Goal: Task Accomplishment & Management: Manage account settings

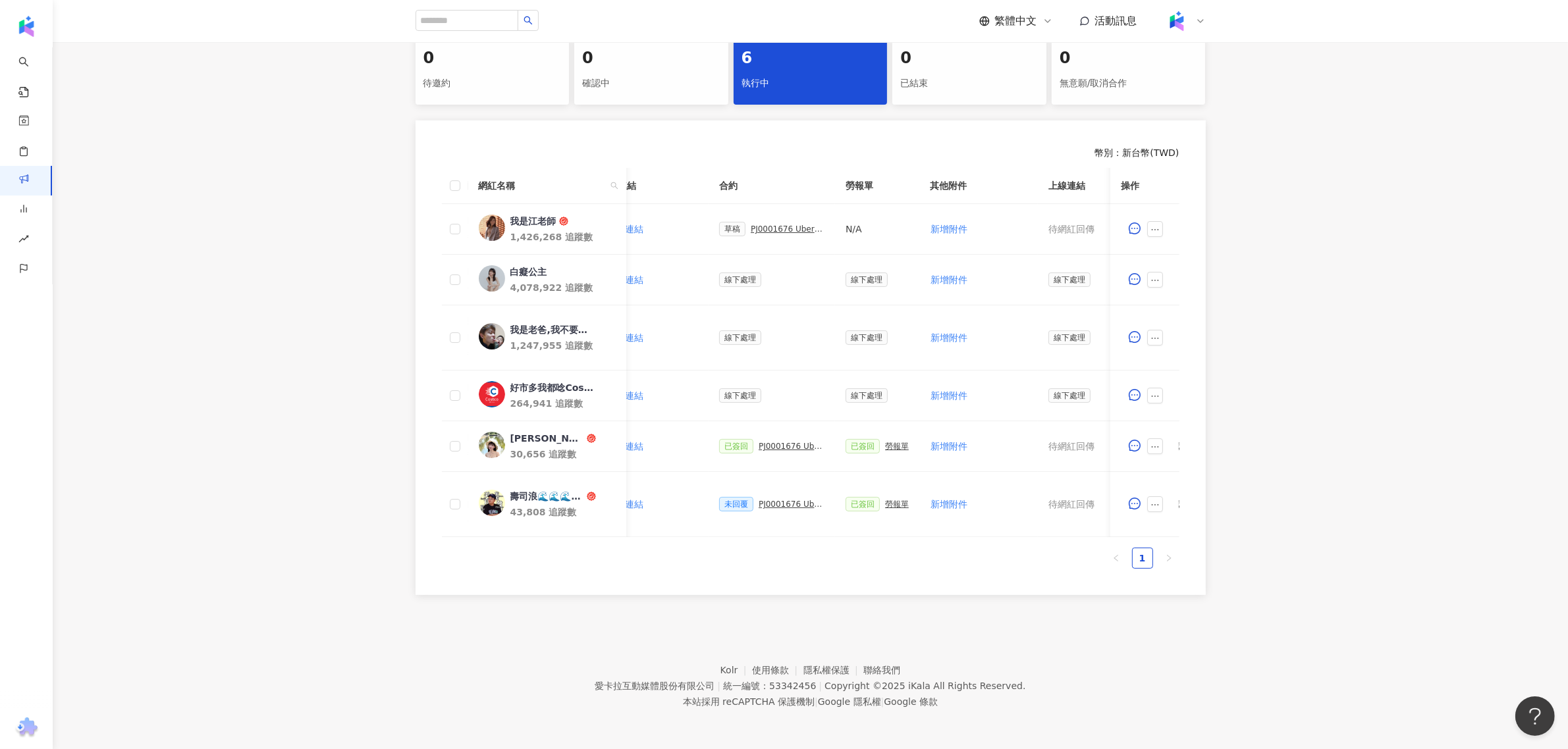
scroll to position [0, 331]
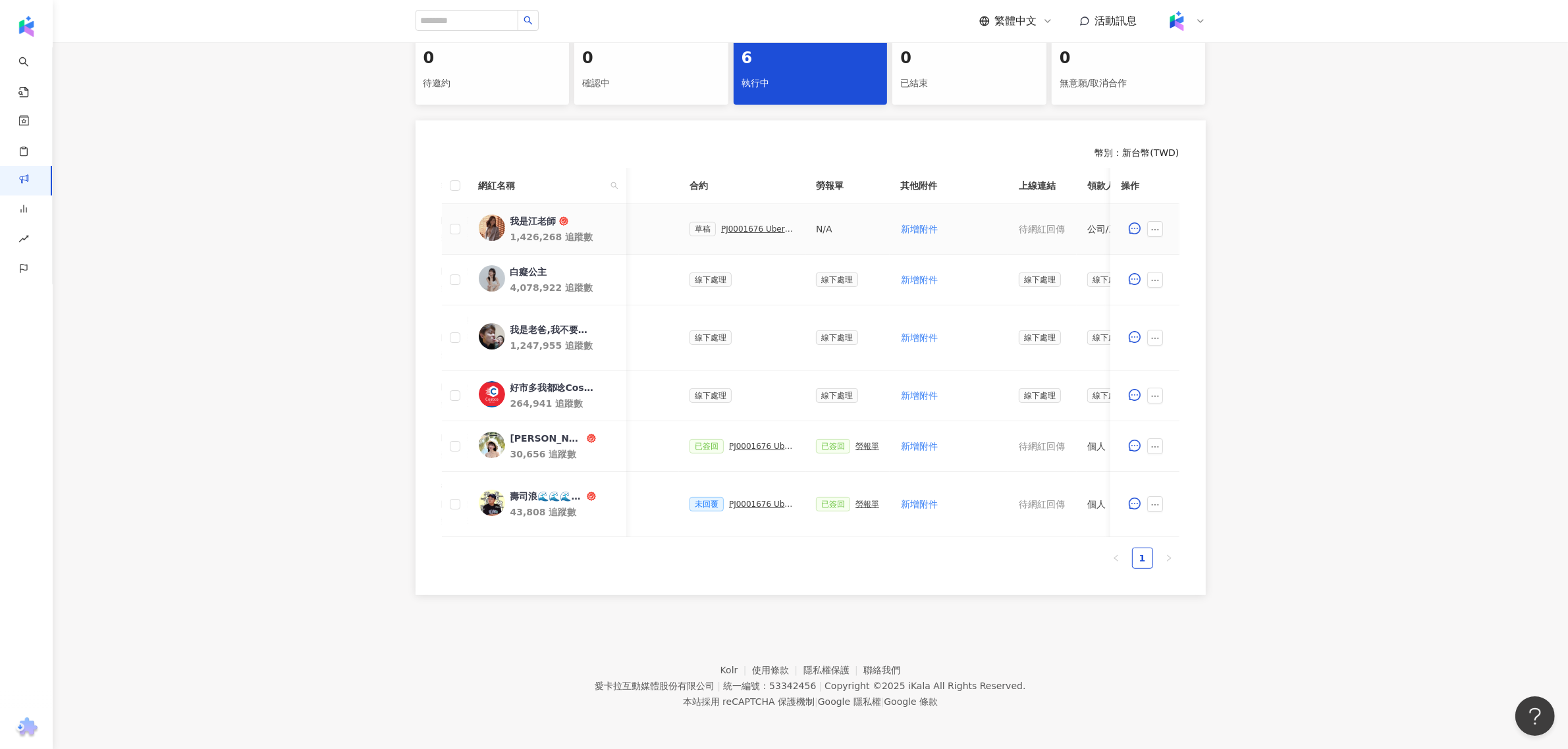
click at [735, 224] on div "PJ0001676 Uber Eats_Costco_202509_KOL&Buzz" at bounding box center [758, 229] width 74 height 9
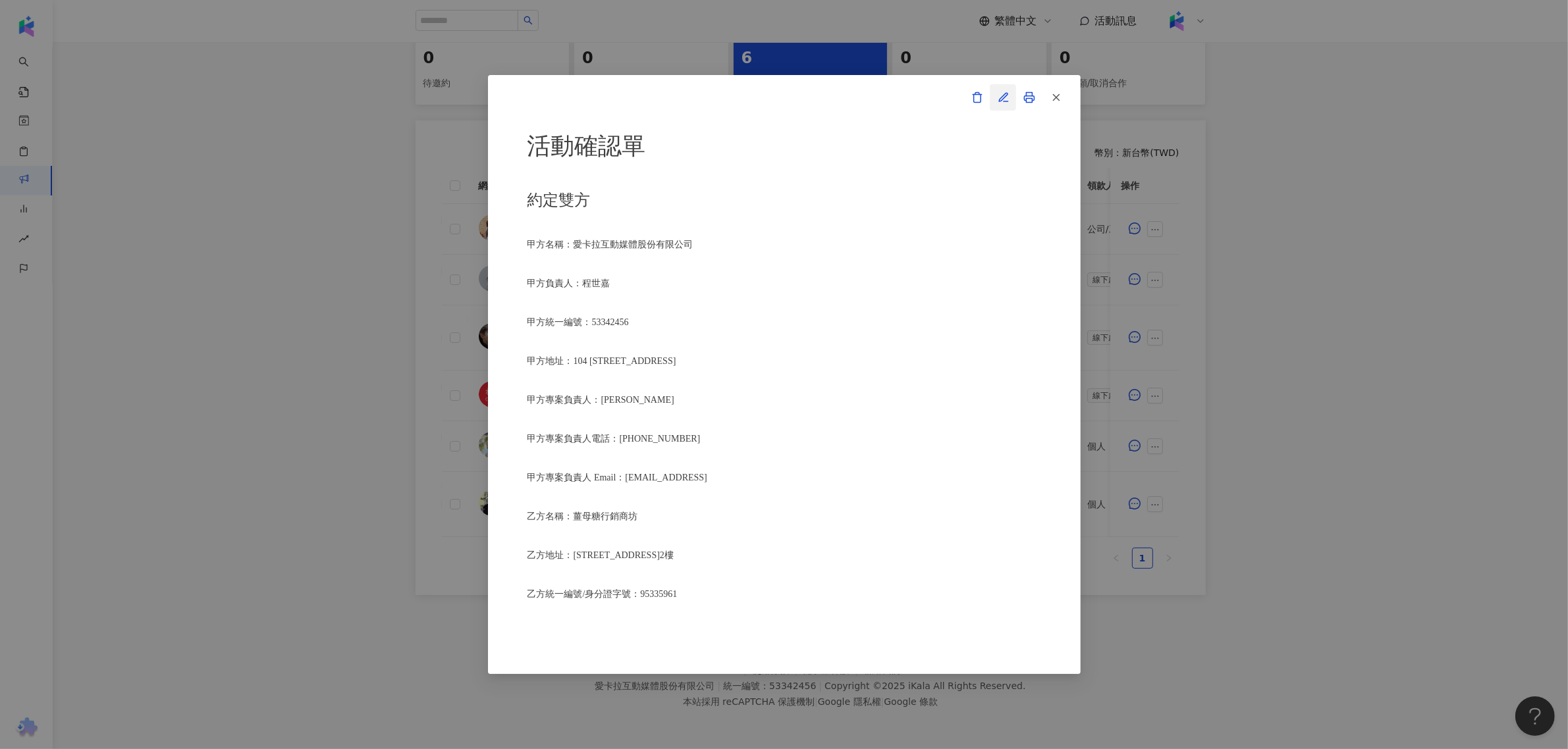
click at [1004, 99] on icon "button" at bounding box center [1003, 97] width 12 height 12
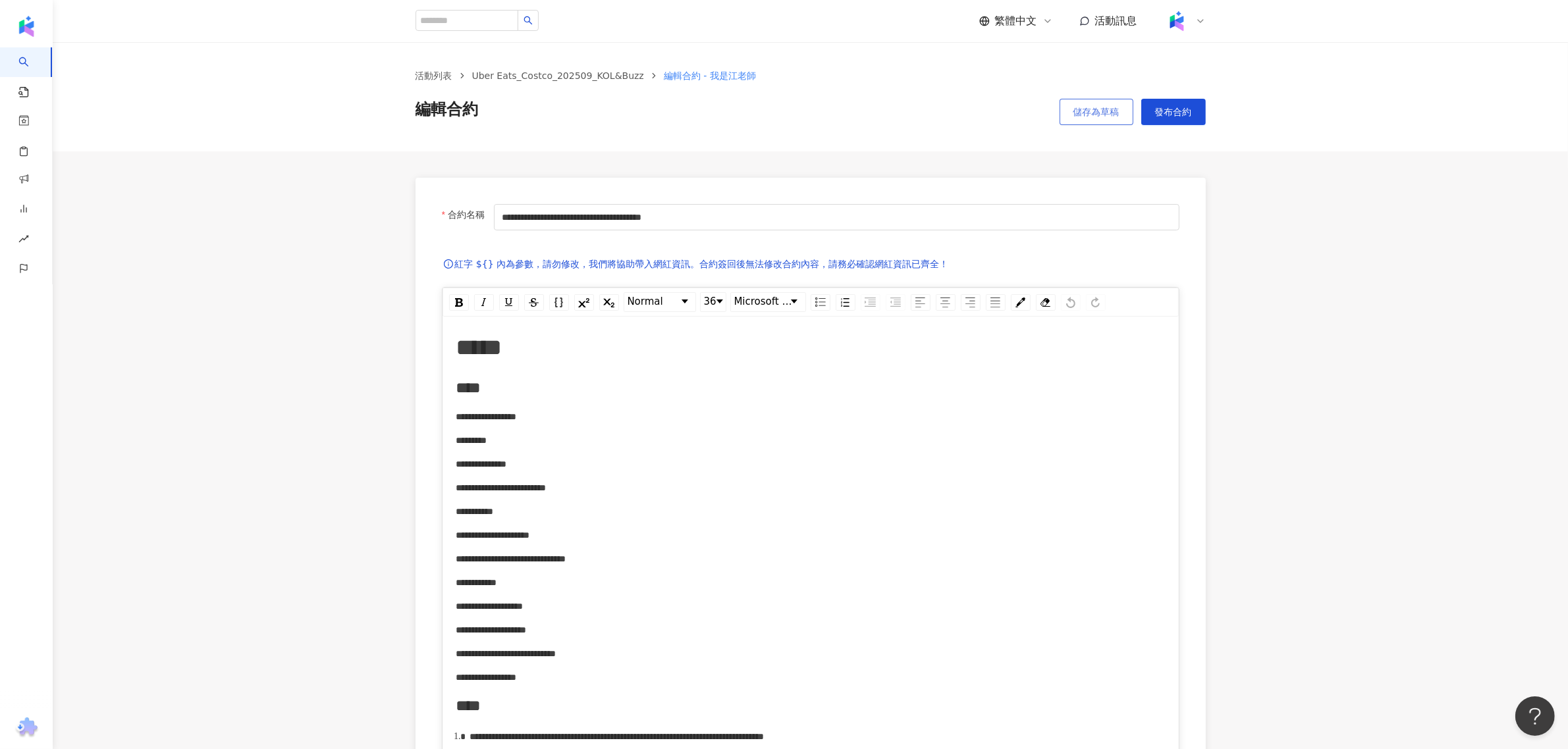
click at [1087, 115] on span "儲存為草稿" at bounding box center [1095, 112] width 46 height 11
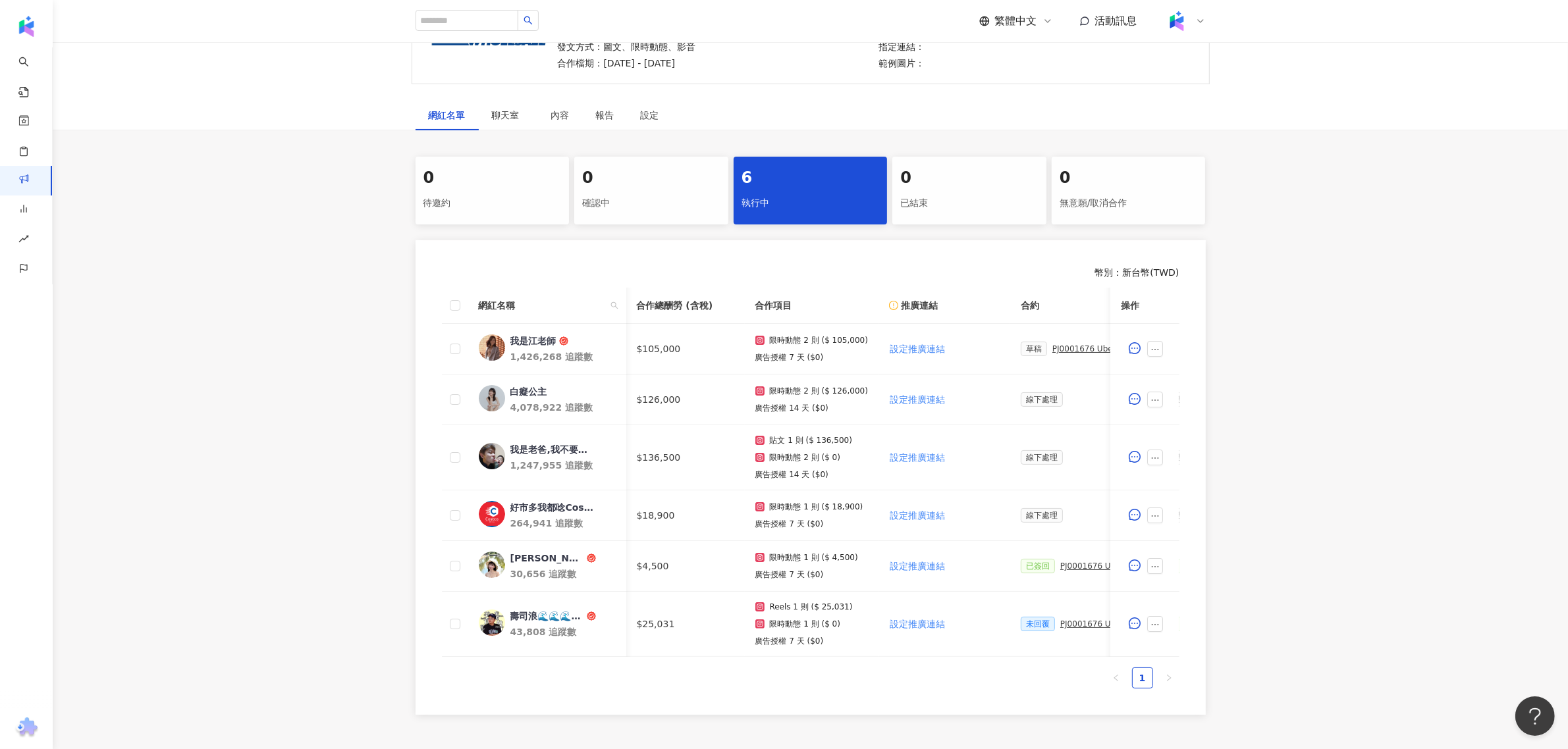
scroll to position [0, 301]
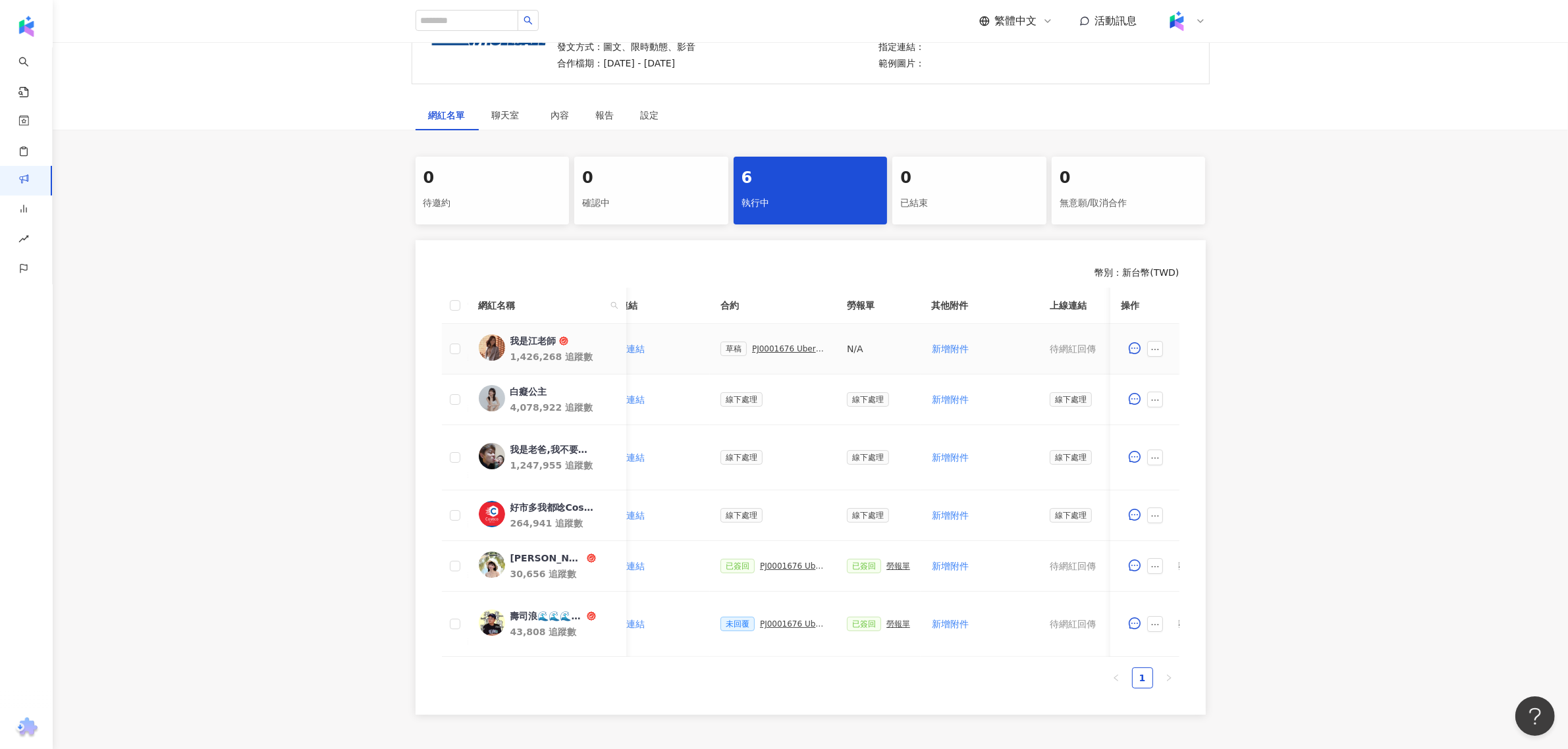
drag, startPoint x: 798, startPoint y: 350, endPoint x: 772, endPoint y: 350, distance: 26.0
click at [772, 350] on div "PJ0001676 Uber Eats_Costco_202509_KOL&Buzz" at bounding box center [789, 348] width 74 height 9
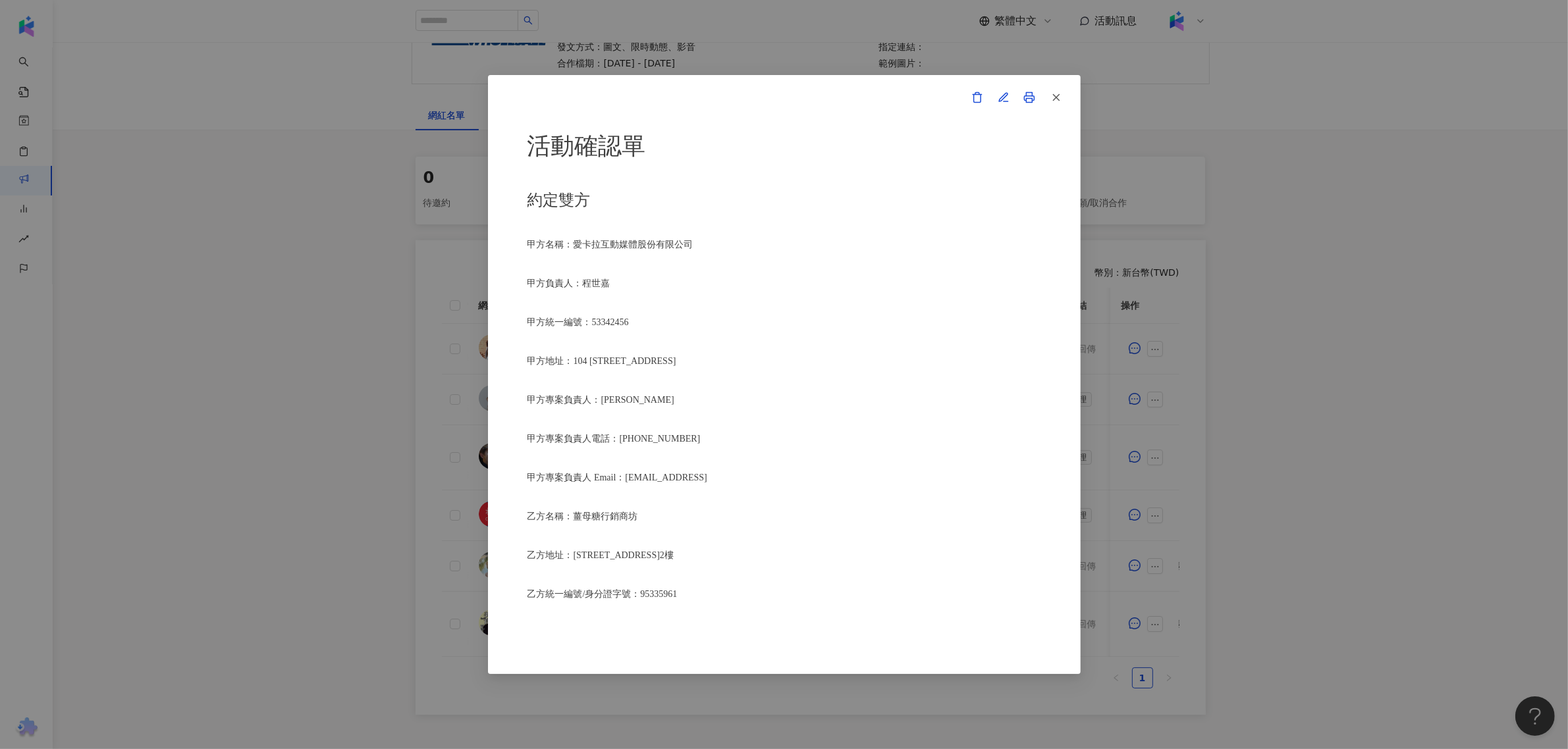
click at [1024, 94] on icon at bounding box center [1029, 97] width 12 height 12
click at [1063, 107] on button "button" at bounding box center [1055, 97] width 26 height 26
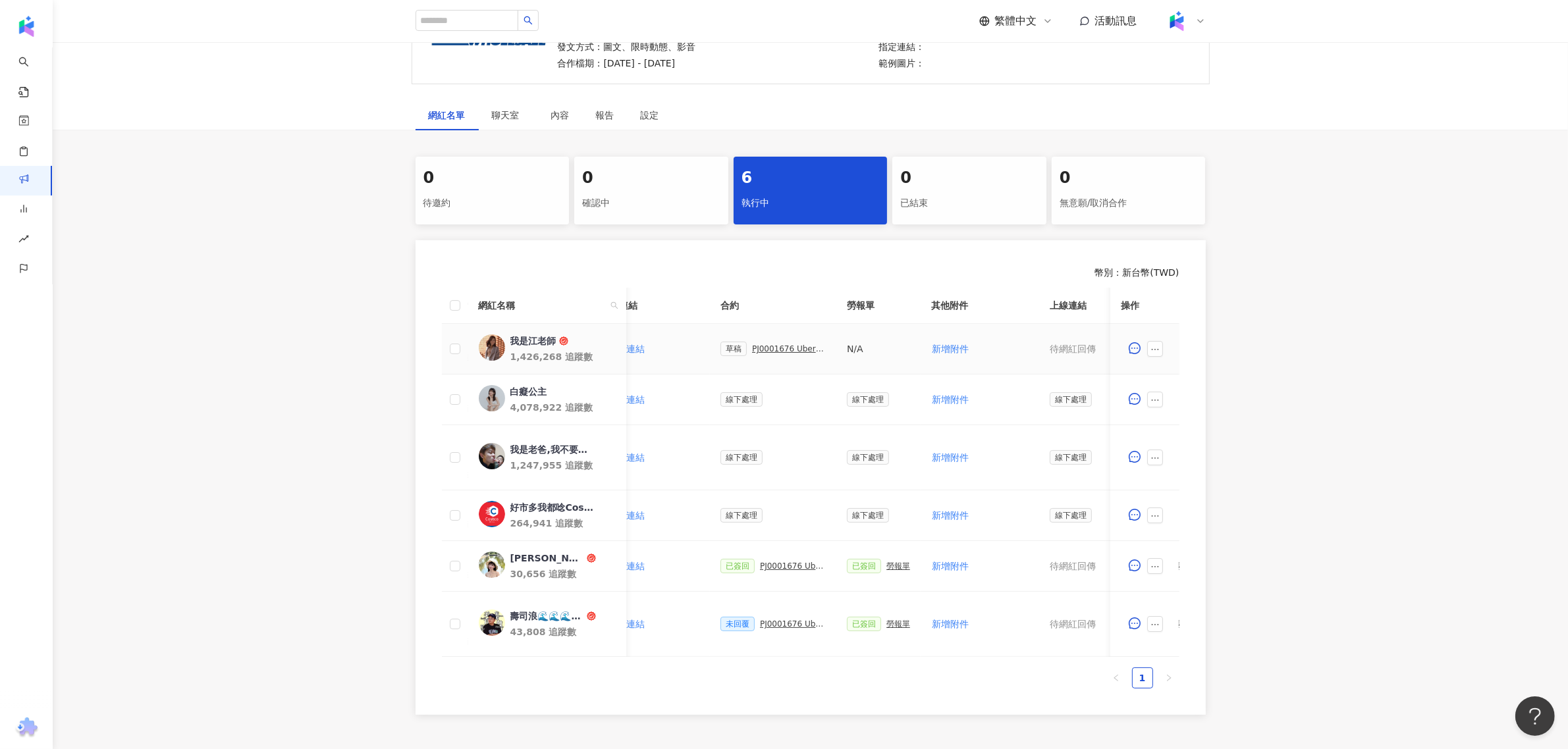
click at [794, 344] on div "PJ0001676 Uber Eats_Costco_202509_KOL&Buzz" at bounding box center [789, 348] width 74 height 9
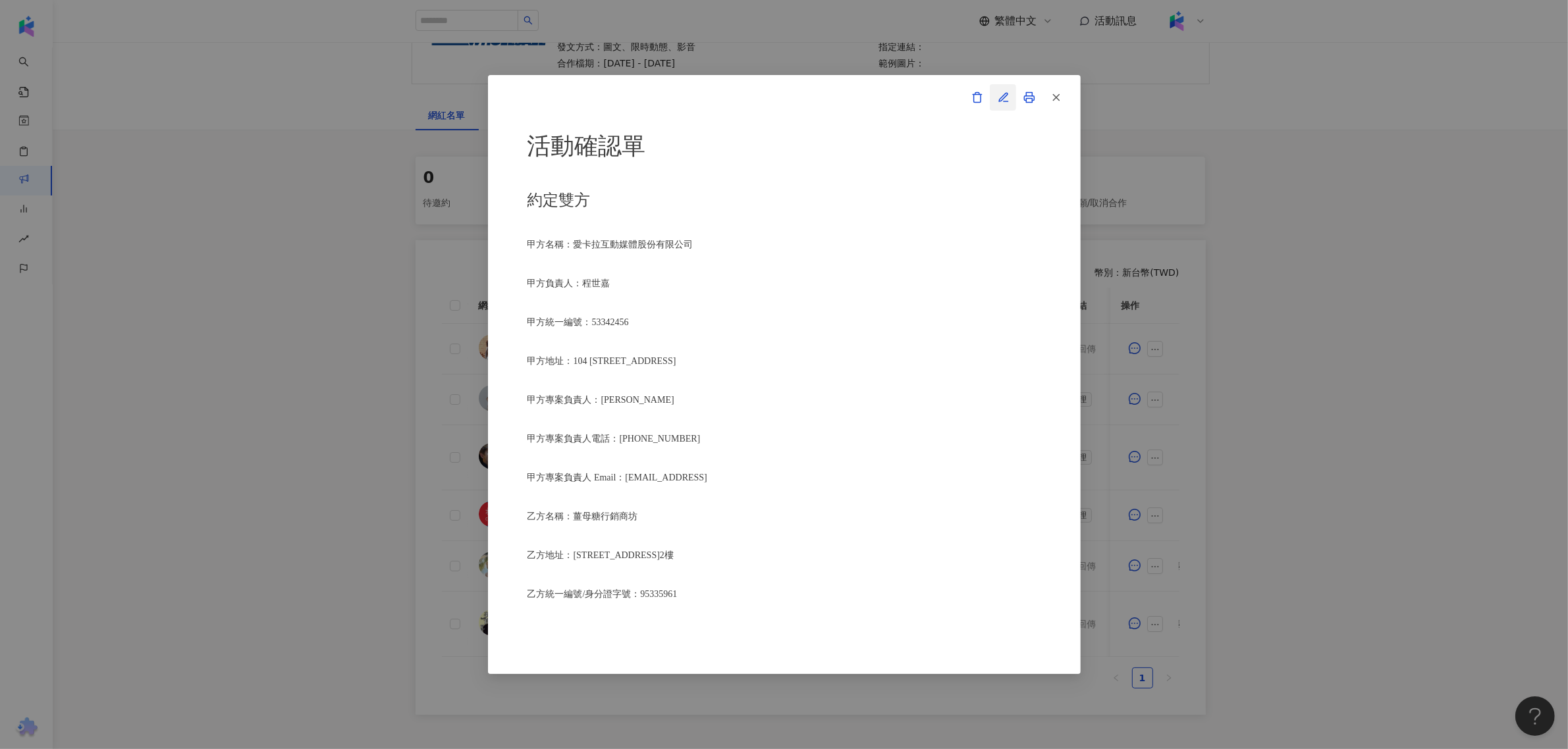
click at [1004, 102] on icon "button" at bounding box center [1005, 102] width 4 height 0
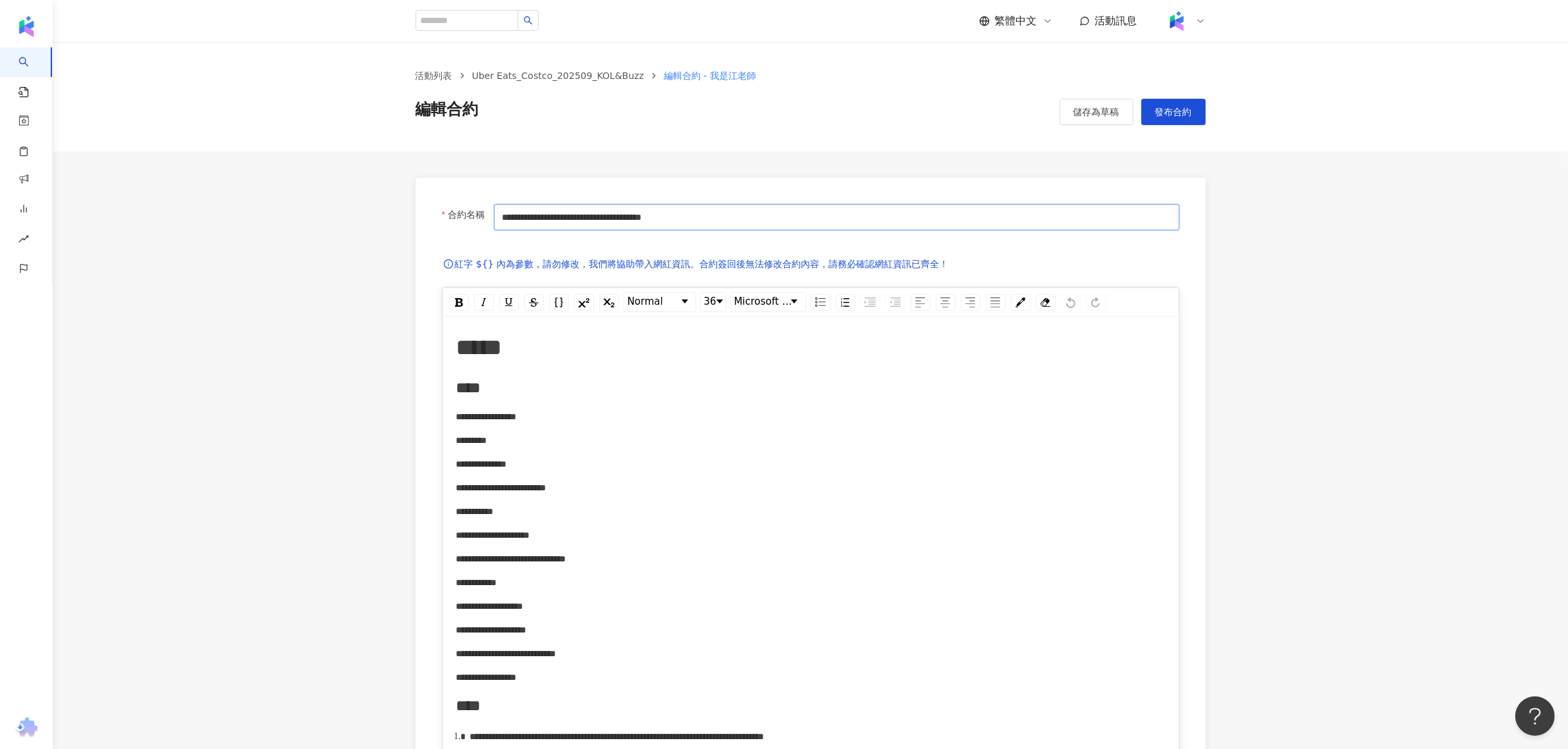
click at [622, 204] on input "**********" at bounding box center [836, 217] width 685 height 26
drag, startPoint x: 881, startPoint y: 213, endPoint x: 841, endPoint y: 216, distance: 40.1
click at [881, 213] on input "**********" at bounding box center [836, 217] width 685 height 26
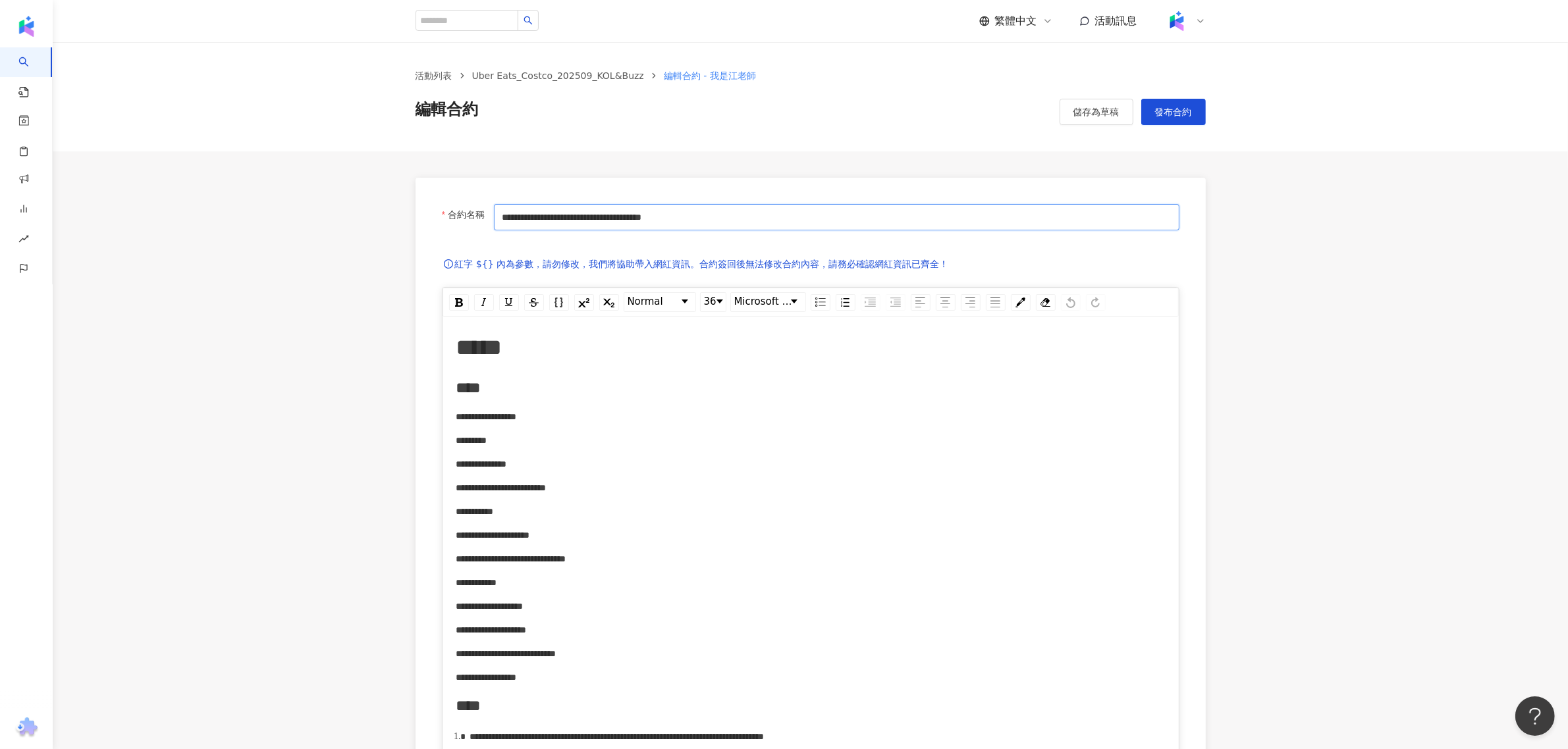
click at [744, 216] on input "**********" at bounding box center [836, 217] width 685 height 26
click at [1087, 113] on span "儲存為草稿" at bounding box center [1095, 112] width 46 height 11
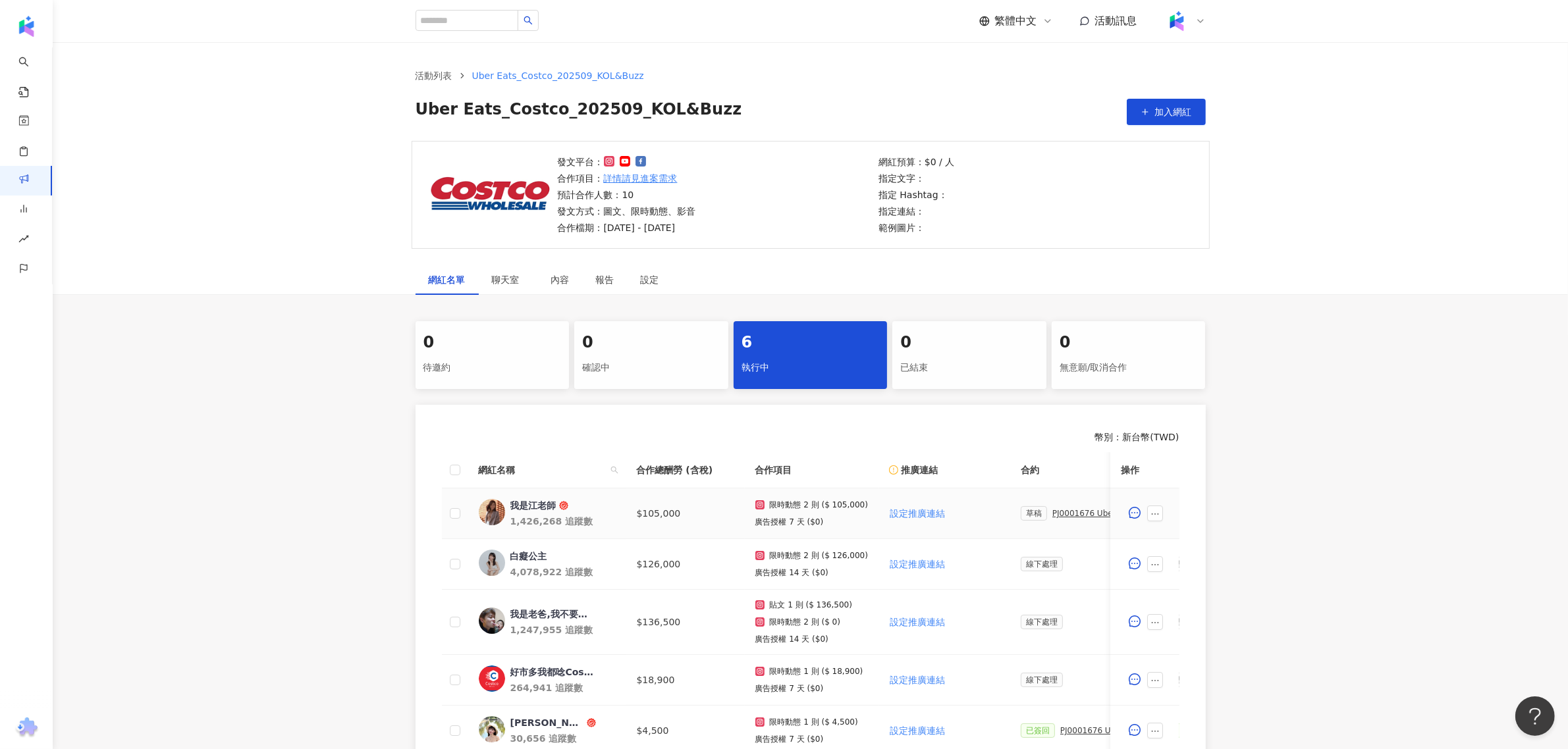
click at [1071, 512] on div "PJ0001676 Uber Eats_Costco_202509_KOL&Buzz" at bounding box center [1089, 513] width 74 height 9
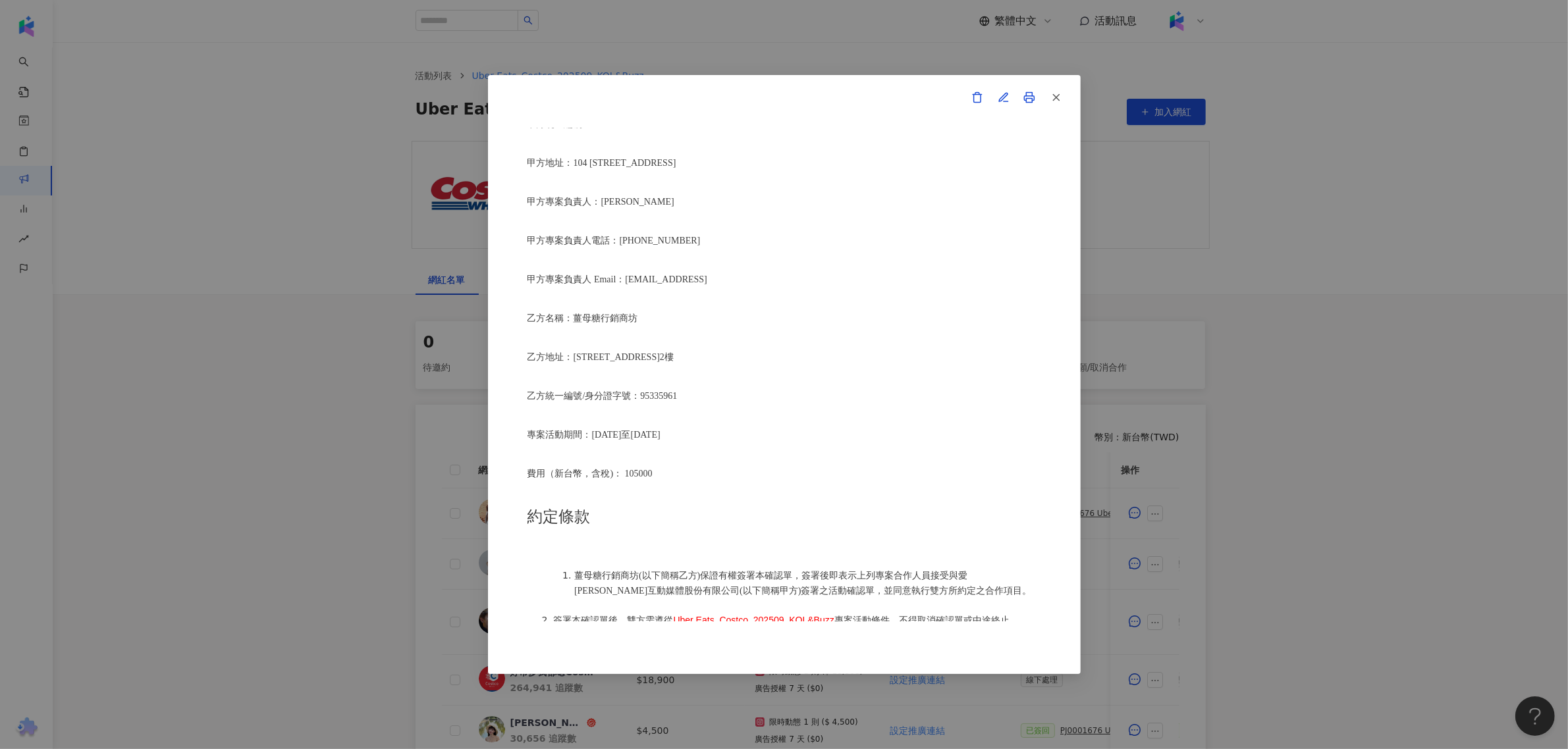
scroll to position [412, 0]
